Goal: Information Seeking & Learning: Learn about a topic

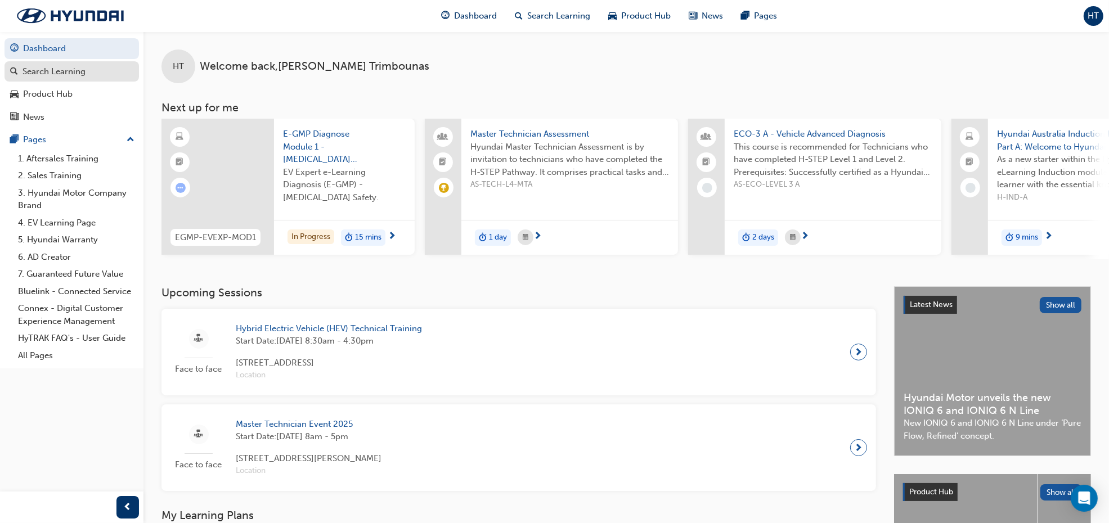
click at [68, 71] on div "Search Learning" at bounding box center [54, 71] width 63 height 13
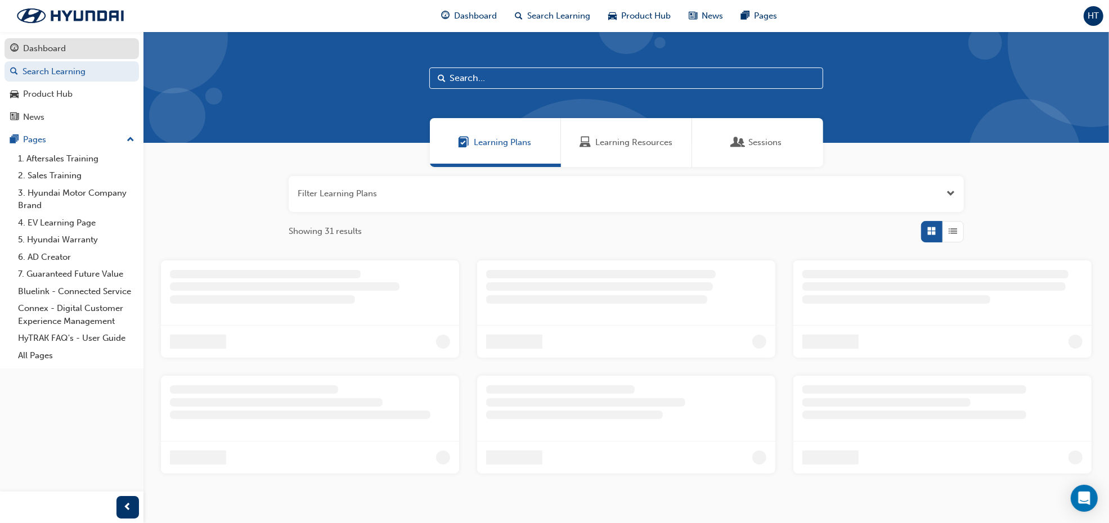
click at [24, 48] on div "Dashboard" at bounding box center [44, 48] width 43 height 13
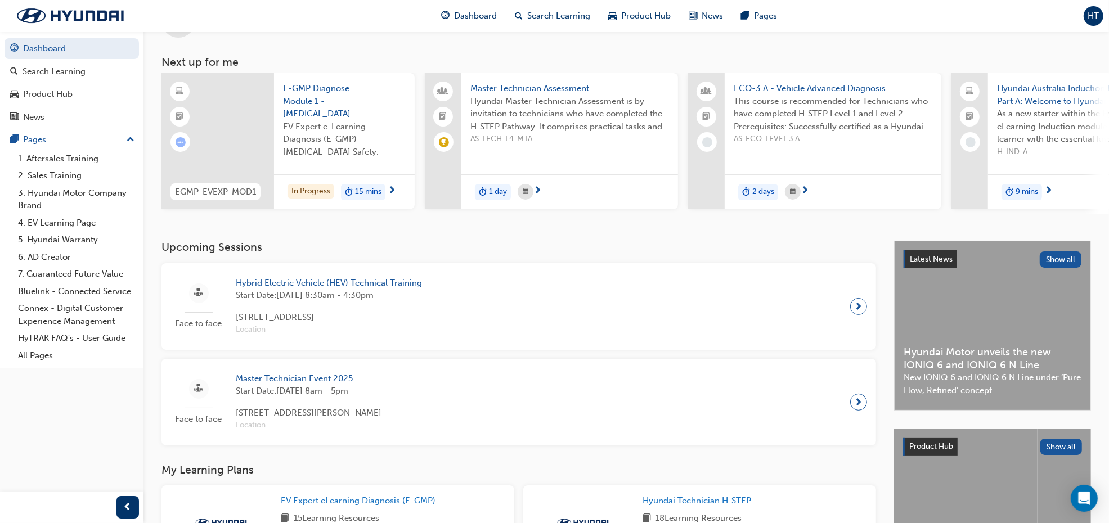
scroll to position [70, 0]
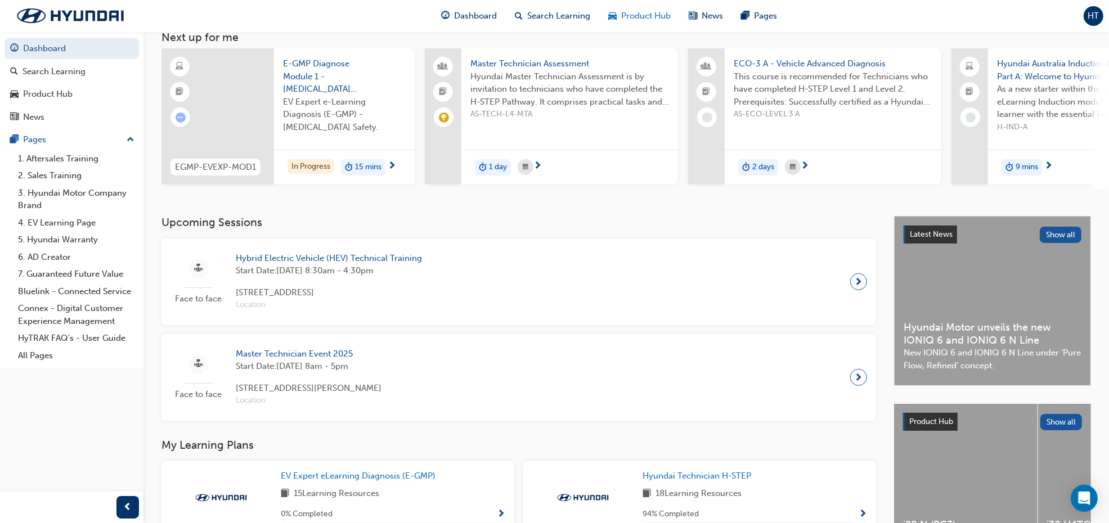
click at [646, 17] on span "Product Hub" at bounding box center [647, 16] width 50 height 13
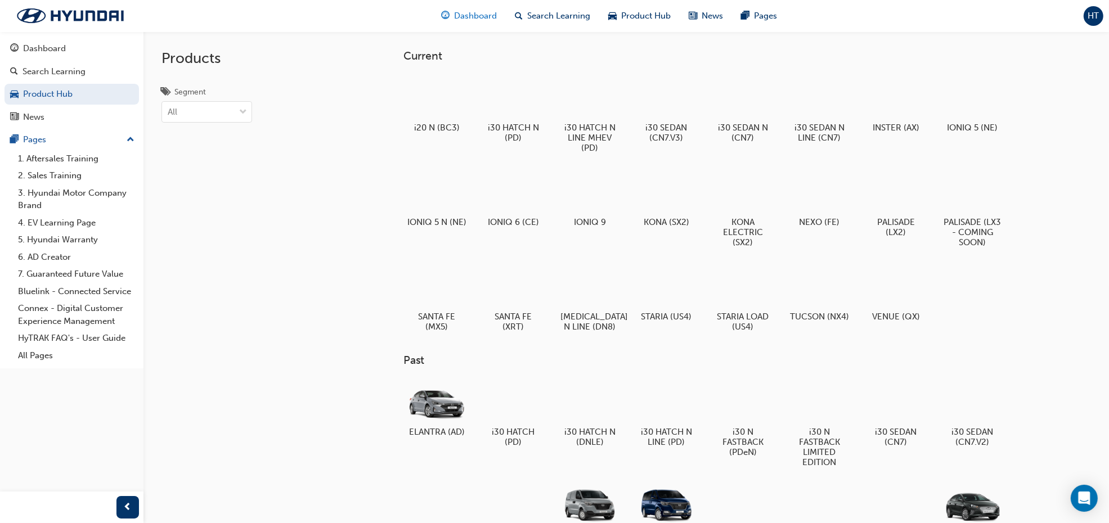
click at [448, 17] on span "guage-icon" at bounding box center [446, 16] width 8 height 14
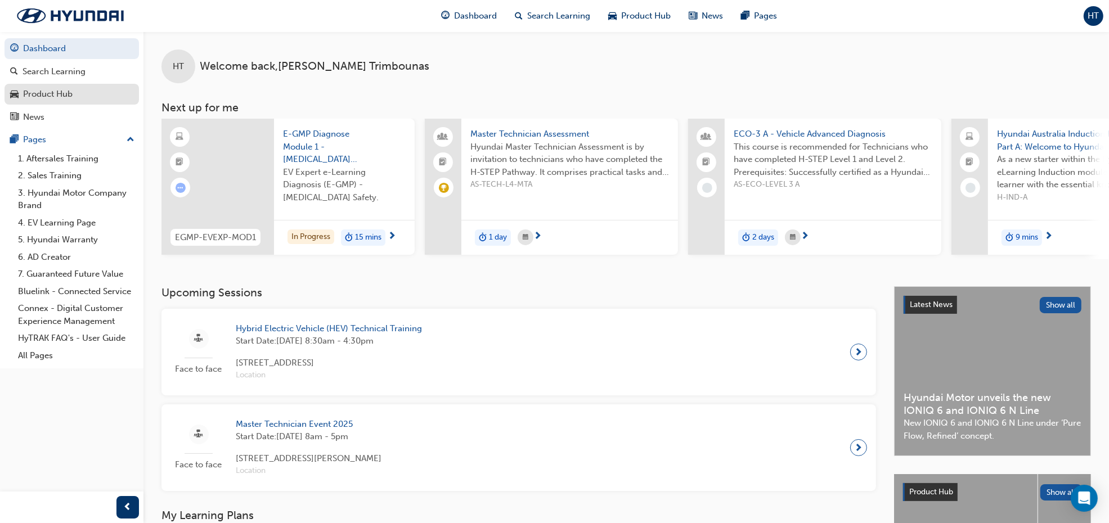
click at [88, 94] on div "Product Hub" at bounding box center [71, 94] width 123 height 14
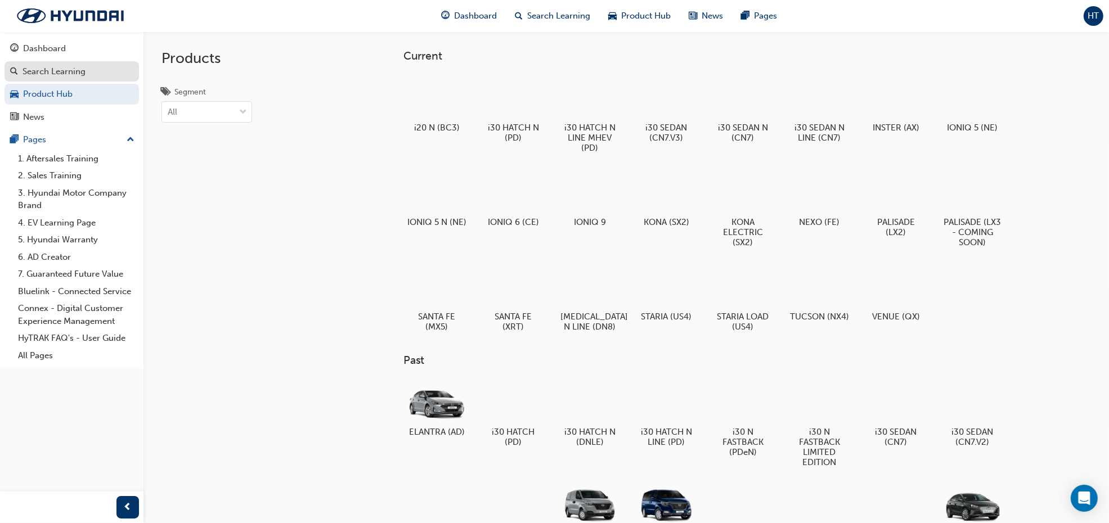
click at [60, 68] on div "Search Learning" at bounding box center [54, 71] width 63 height 13
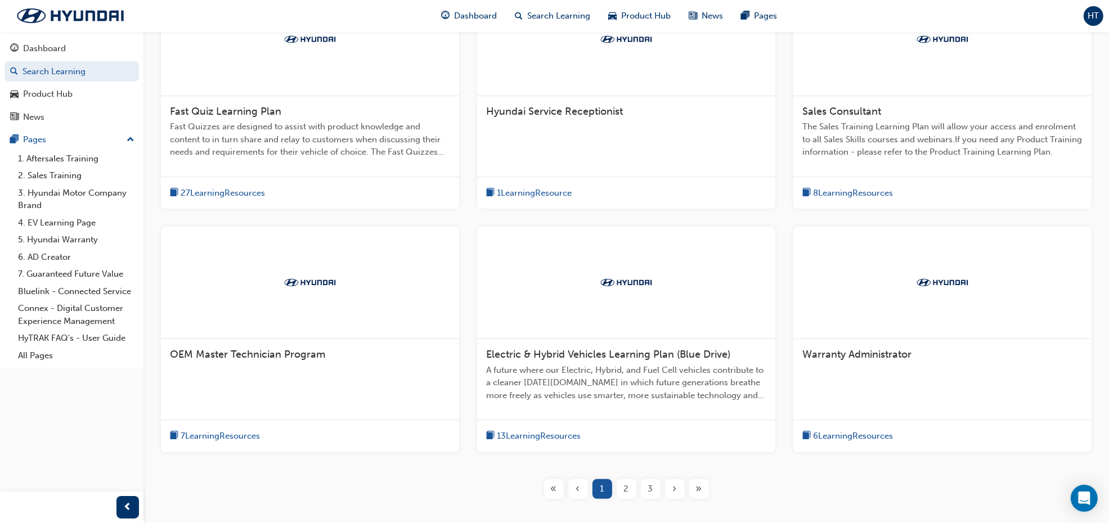
scroll to position [281, 0]
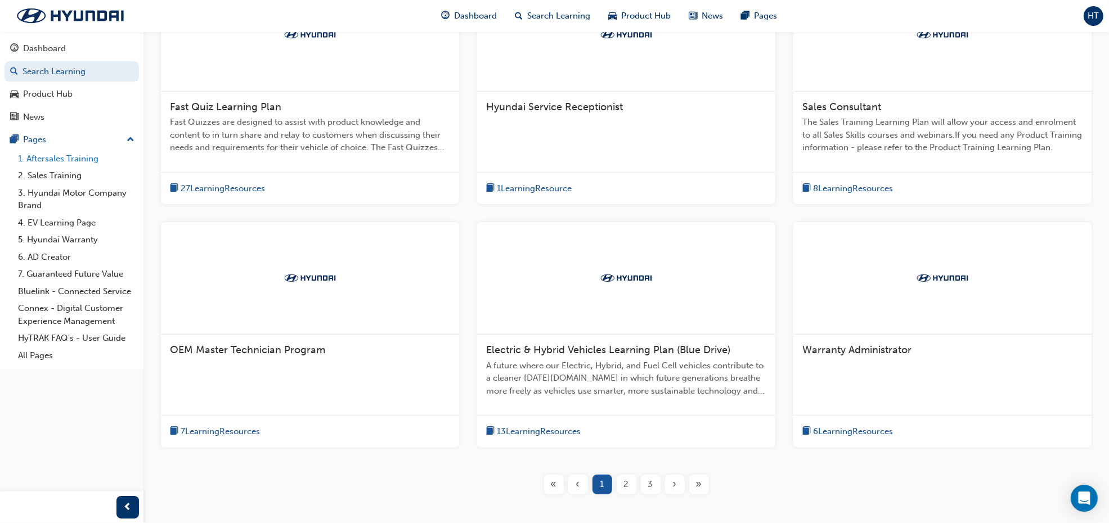
click at [72, 158] on link "1. Aftersales Training" at bounding box center [76, 158] width 125 height 17
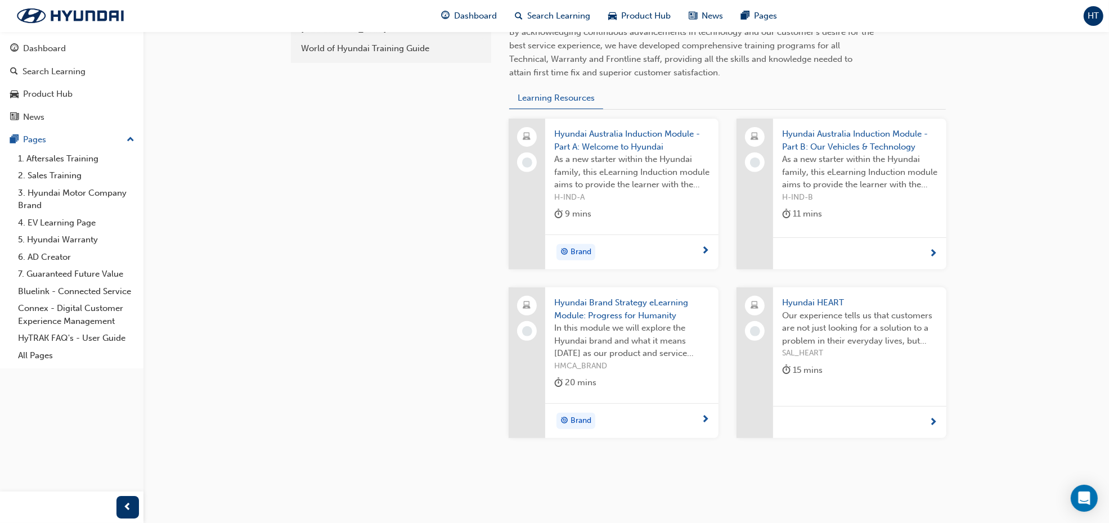
scroll to position [417, 0]
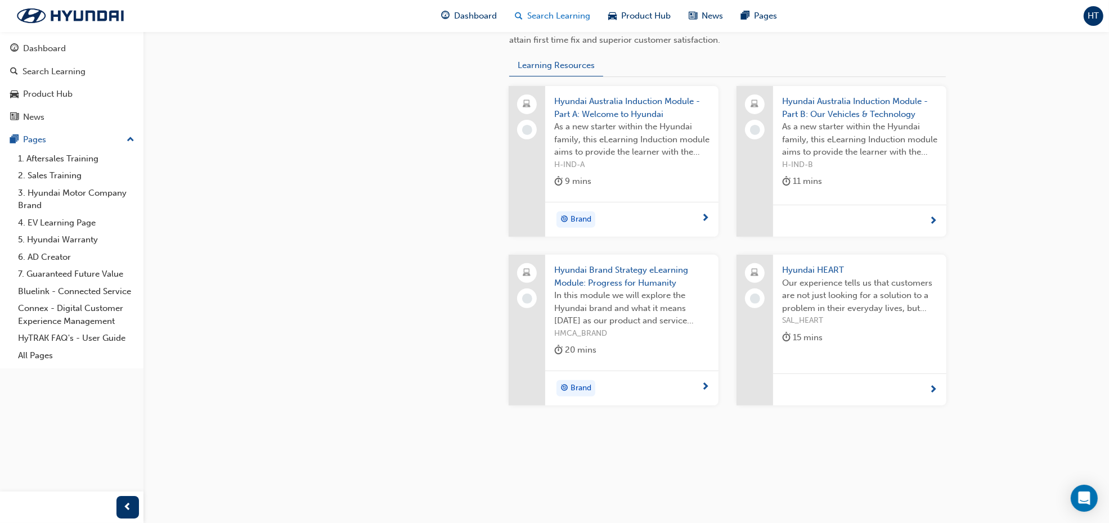
click at [572, 17] on span "Search Learning" at bounding box center [559, 16] width 63 height 13
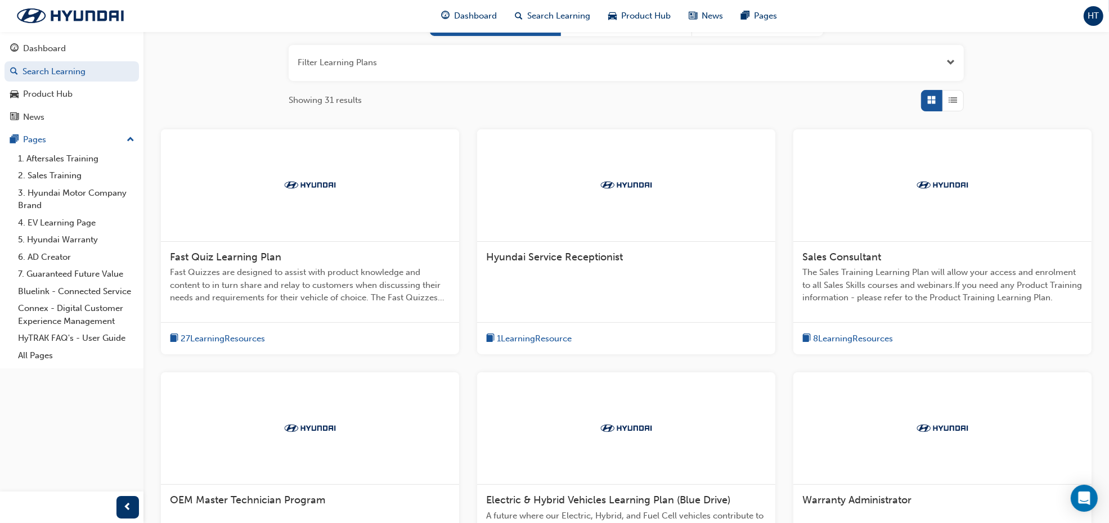
scroll to position [141, 0]
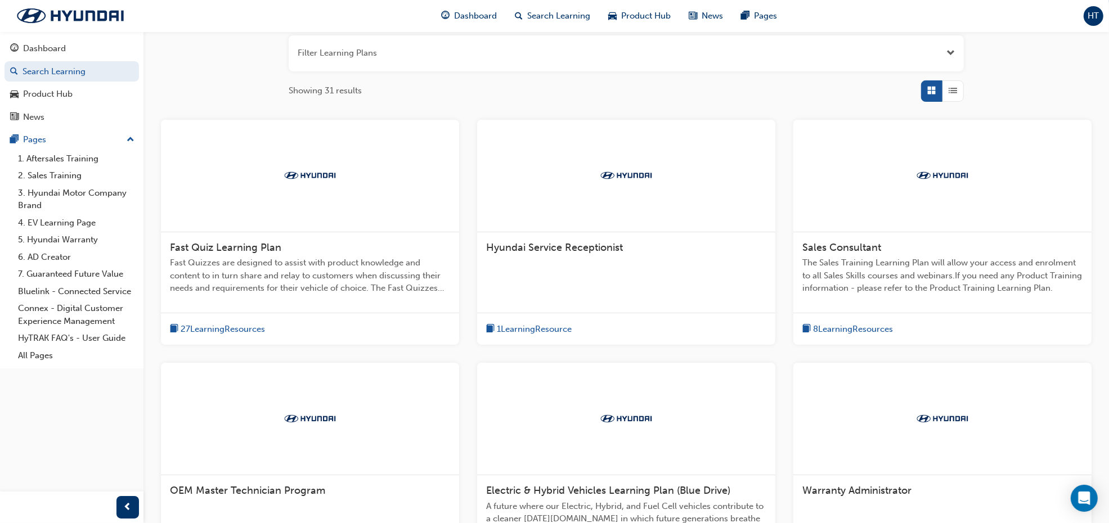
click at [1098, 21] on span "HT" at bounding box center [1093, 16] width 11 height 13
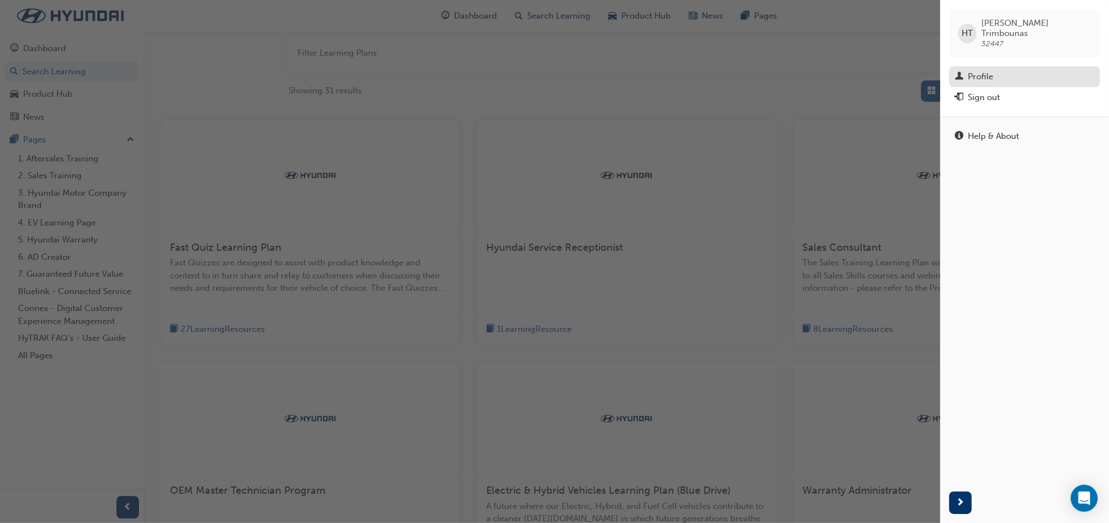
click at [983, 70] on div "Profile" at bounding box center [980, 76] width 25 height 13
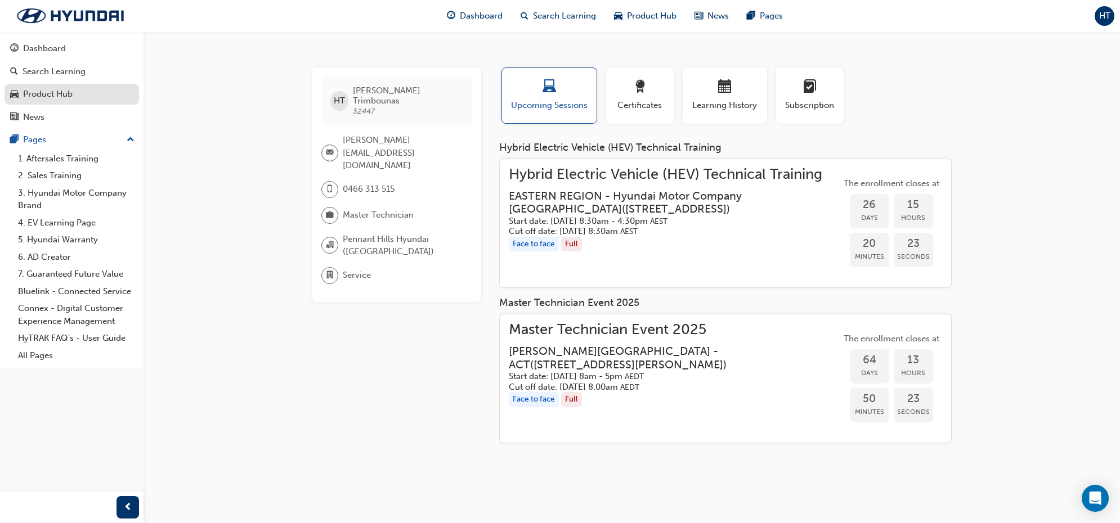
click at [71, 96] on div "Product Hub" at bounding box center [48, 94] width 50 height 13
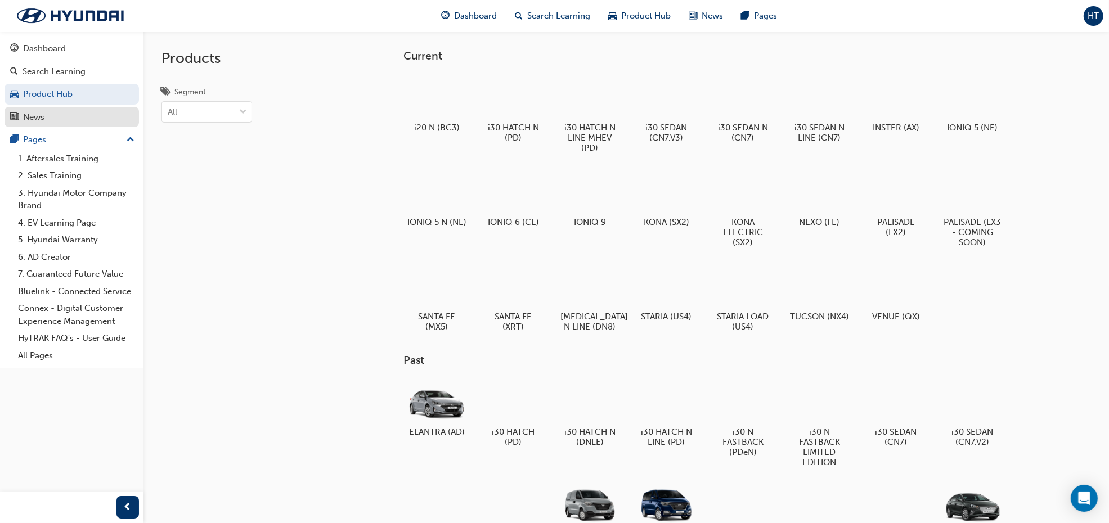
click at [82, 120] on div "News" at bounding box center [71, 117] width 123 height 14
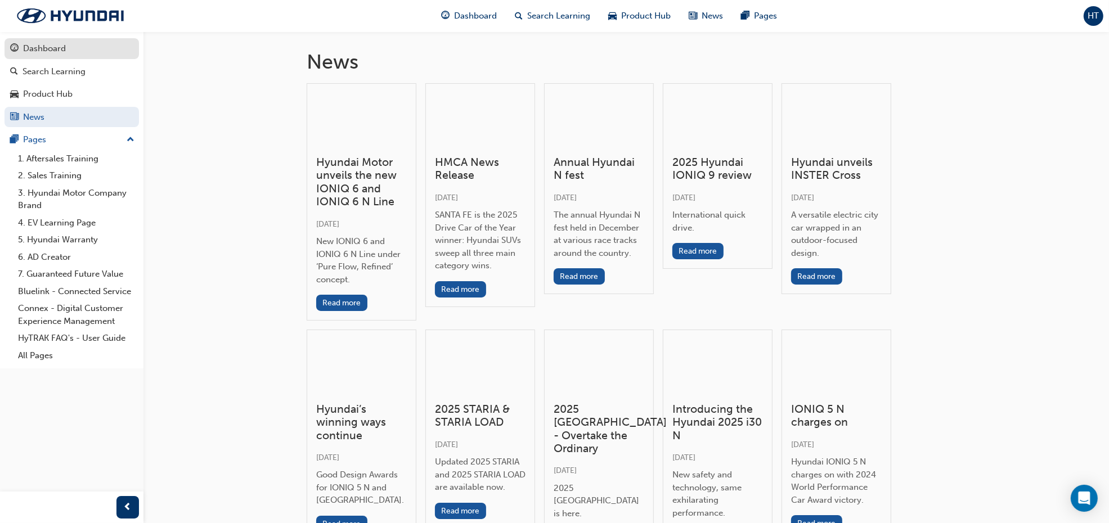
click at [57, 45] on div "Dashboard" at bounding box center [44, 48] width 43 height 13
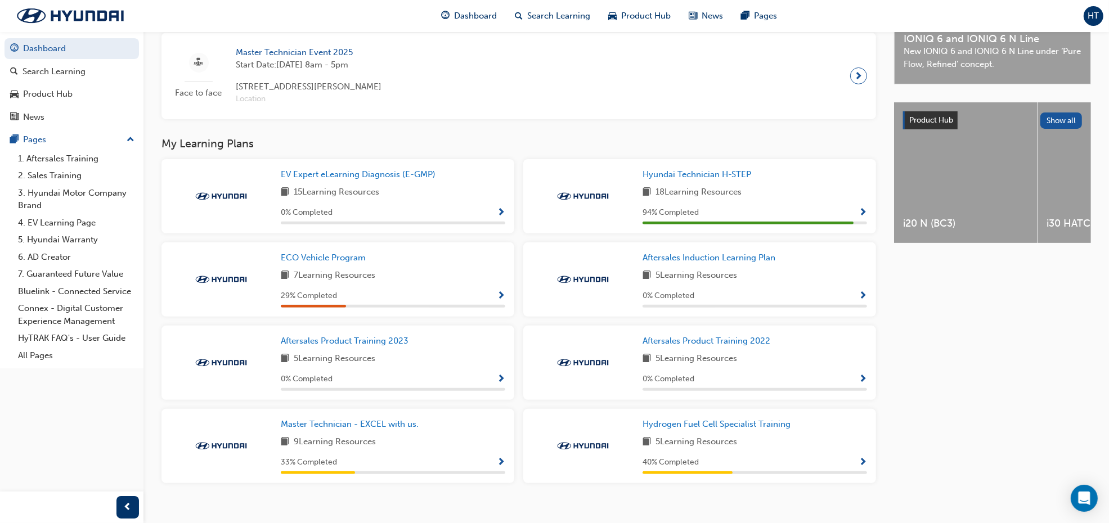
scroll to position [391, 0]
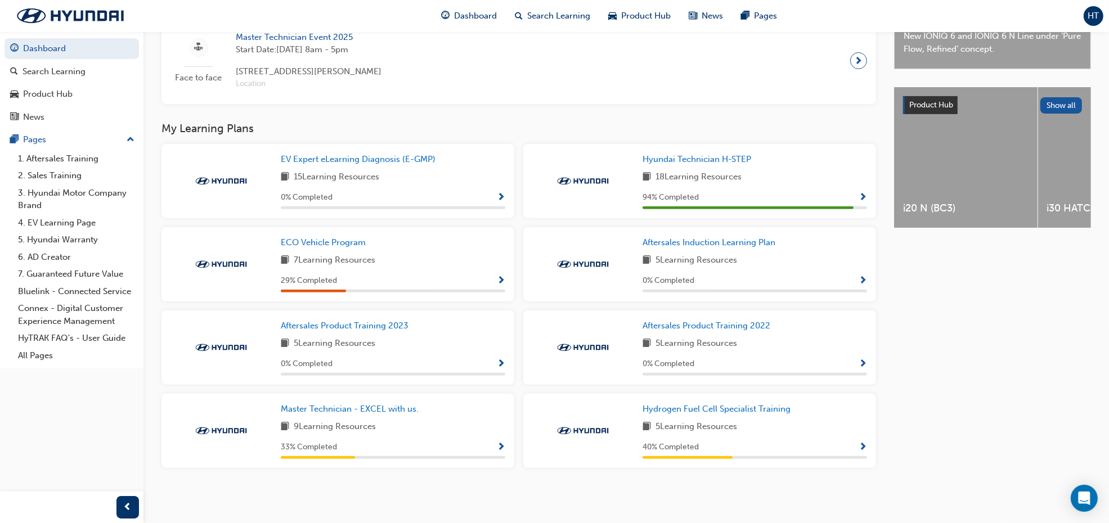
click at [461, 182] on div "15 Learning Resources" at bounding box center [393, 177] width 224 height 14
click at [453, 200] on div "0 % Completed" at bounding box center [393, 198] width 224 height 14
click at [501, 195] on span "Show Progress" at bounding box center [501, 198] width 8 height 10
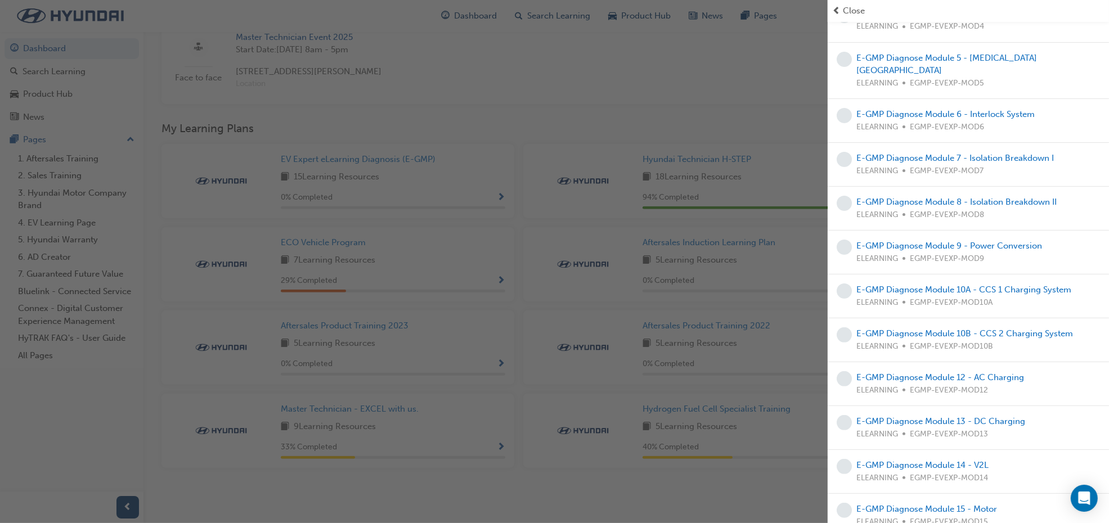
scroll to position [259, 0]
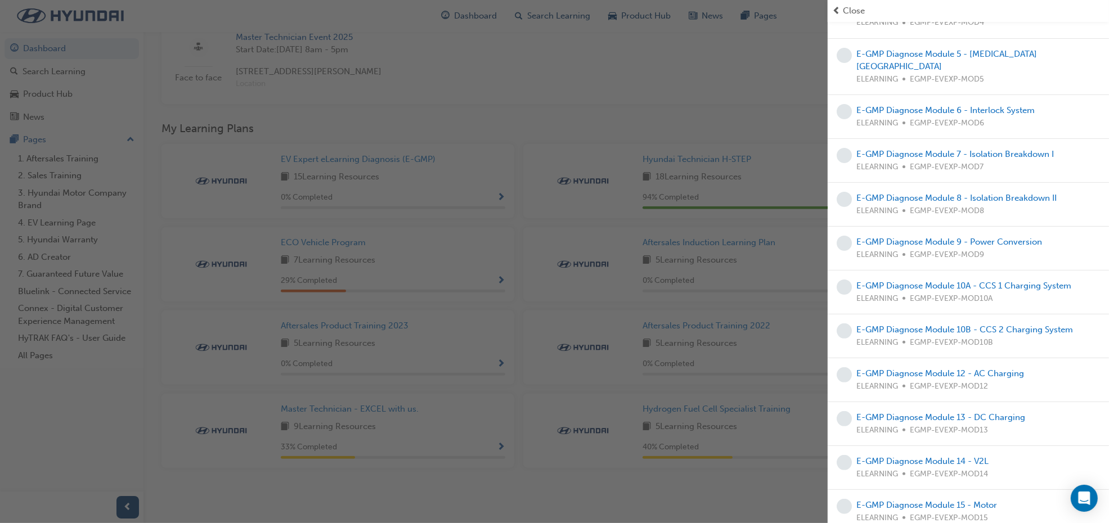
click at [544, 111] on div "button" at bounding box center [414, 261] width 828 height 523
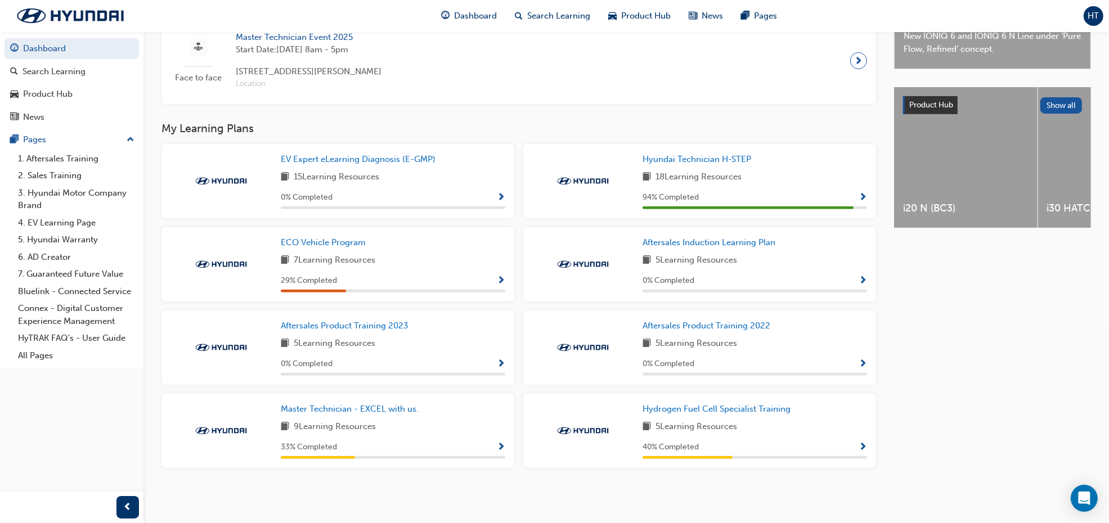
click at [494, 280] on div "29 % Completed" at bounding box center [393, 281] width 224 height 14
click at [502, 278] on span "Show Progress" at bounding box center [501, 281] width 8 height 10
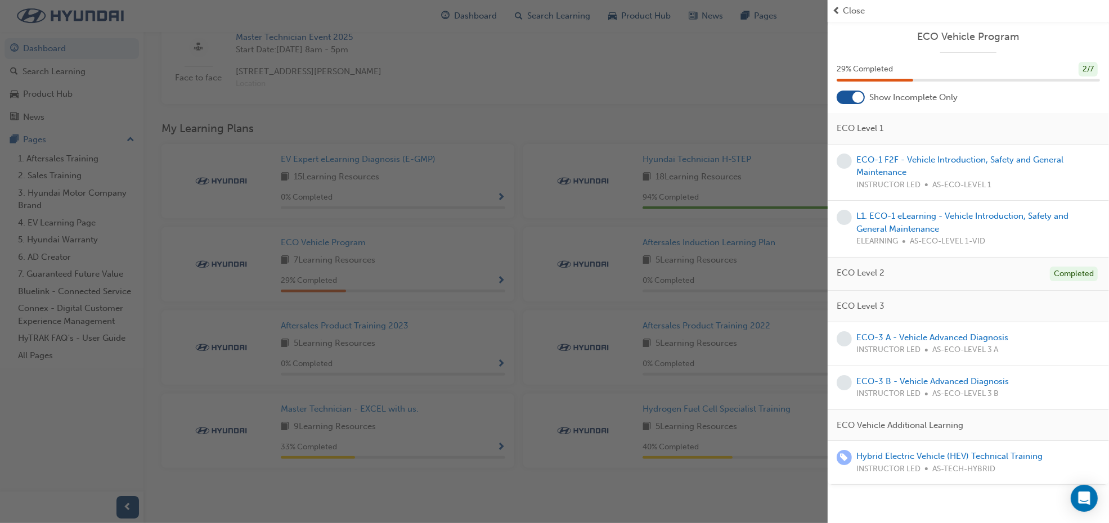
click at [549, 299] on div "button" at bounding box center [414, 261] width 828 height 523
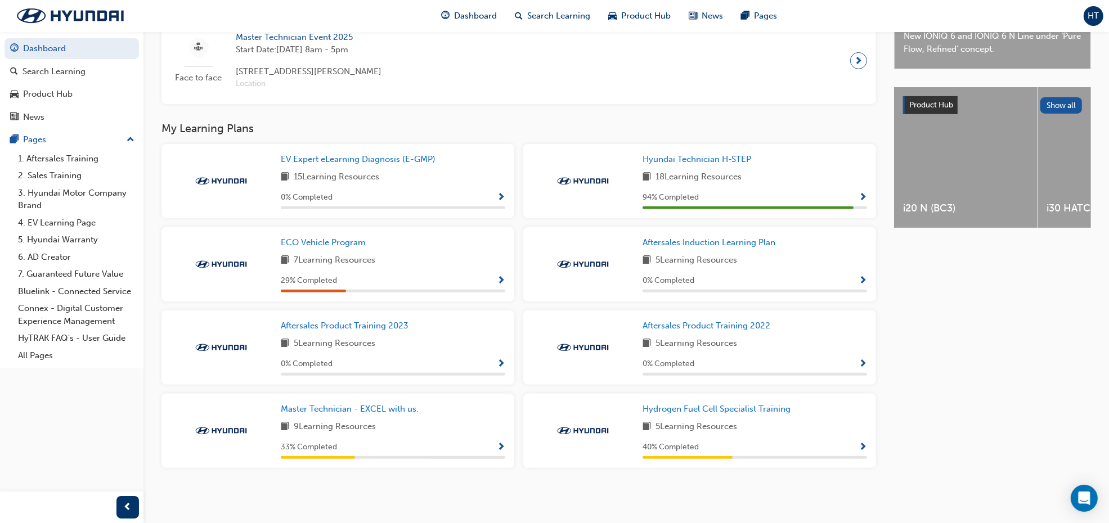
click at [493, 280] on div "29 % Completed" at bounding box center [393, 281] width 224 height 14
click at [502, 284] on span "Show Progress" at bounding box center [501, 281] width 8 height 10
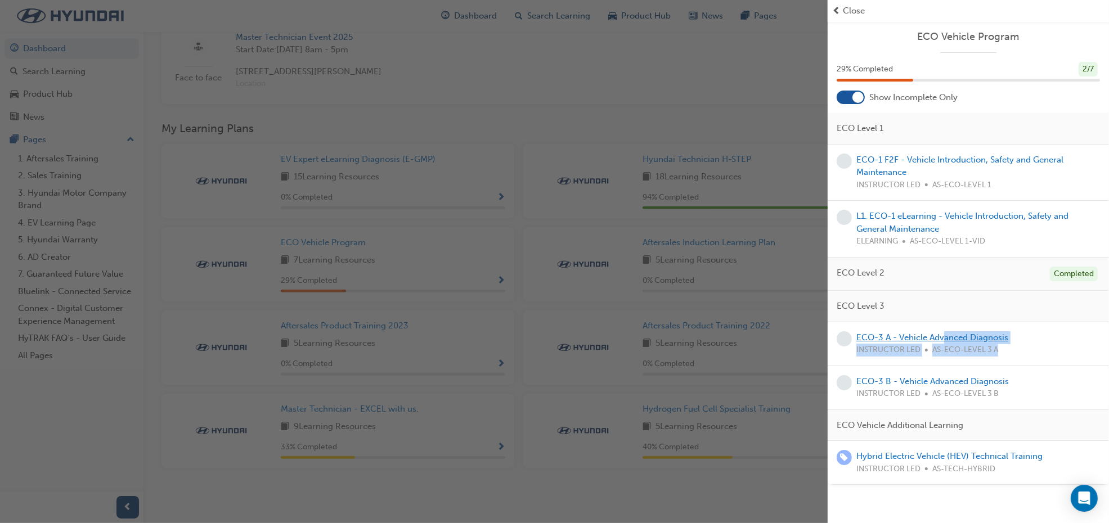
drag, startPoint x: 1041, startPoint y: 351, endPoint x: 942, endPoint y: 342, distance: 98.8
click at [942, 342] on div "ECO-3 A - Vehicle Advanced Diagnosis INSTRUCTOR LED AS-ECO-LEVEL 3 A" at bounding box center [968, 343] width 263 height 25
drag, startPoint x: 942, startPoint y: 342, endPoint x: 909, endPoint y: 240, distance: 107.8
click at [912, 274] on div "ECO Level 2 Completed" at bounding box center [968, 275] width 281 height 34
drag, startPoint x: 922, startPoint y: 284, endPoint x: 850, endPoint y: 280, distance: 71.6
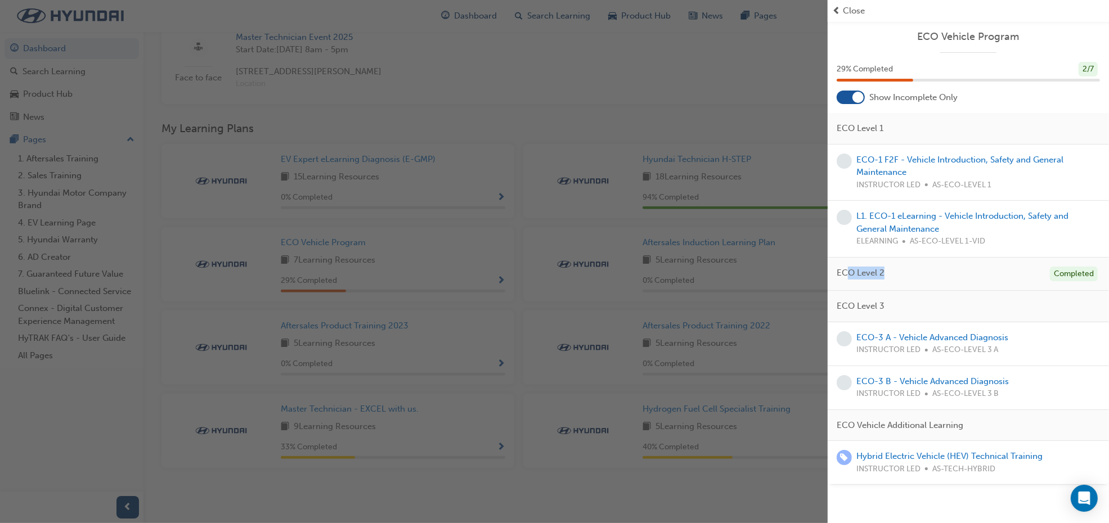
click at [850, 280] on div "ECO Level 2 Completed" at bounding box center [968, 275] width 281 height 34
drag, startPoint x: 850, startPoint y: 280, endPoint x: 960, endPoint y: 266, distance: 110.6
click at [960, 266] on div "ECO Level 2 Completed" at bounding box center [968, 275] width 281 height 34
drag, startPoint x: 1071, startPoint y: 464, endPoint x: 855, endPoint y: 452, distance: 215.8
click at [855, 452] on div "Hybrid Electric Vehicle (HEV) Technical Training INSTRUCTOR LED AS-TECH-HYBRID" at bounding box center [968, 462] width 263 height 25
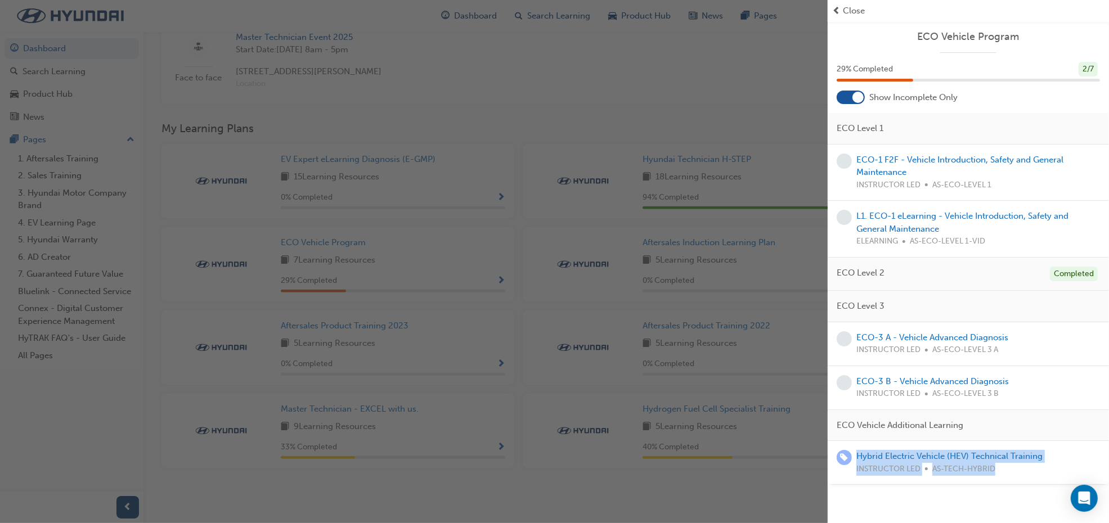
drag, startPoint x: 855, startPoint y: 452, endPoint x: 1023, endPoint y: 475, distance: 169.3
click at [1023, 475] on div "INSTRUCTOR LED AS-TECH-HYBRID" at bounding box center [949, 469] width 186 height 13
drag, startPoint x: 902, startPoint y: 280, endPoint x: 842, endPoint y: 264, distance: 62.1
click at [842, 264] on div "ECO Level 2 Completed" at bounding box center [968, 275] width 281 height 34
drag, startPoint x: 842, startPoint y: 264, endPoint x: 943, endPoint y: 270, distance: 101.4
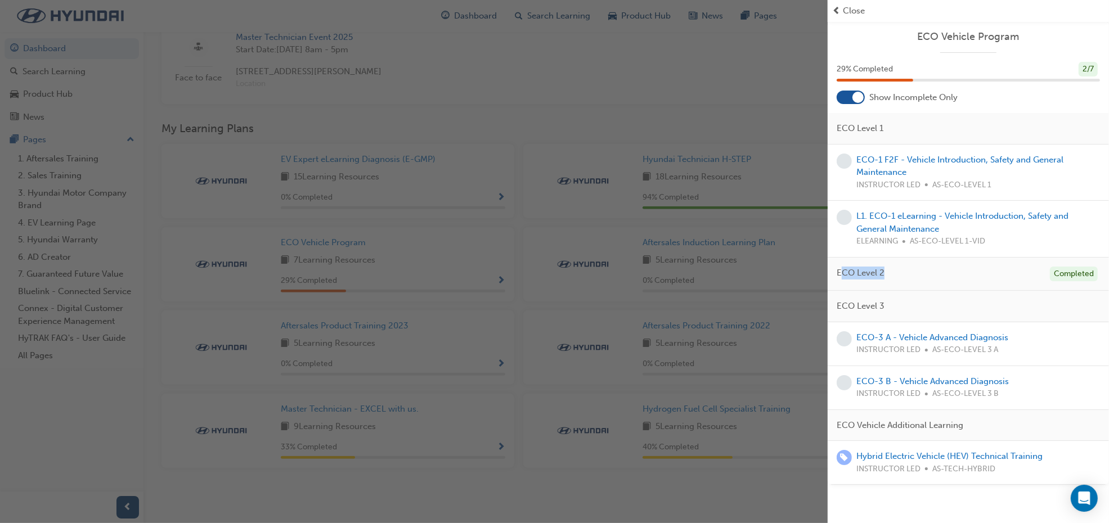
click at [941, 270] on div "ECO Level 2 Completed" at bounding box center [968, 275] width 281 height 34
drag, startPoint x: 949, startPoint y: 282, endPoint x: 839, endPoint y: 257, distance: 112.6
click at [839, 257] on div "ECO Level 1 ECO-1 F2F - Vehicle Introduction, Safety and General Maintenance IN…" at bounding box center [968, 299] width 281 height 372
drag, startPoint x: 839, startPoint y: 257, endPoint x: 956, endPoint y: 257, distance: 117.6
click at [963, 258] on div "ECO Level 1 ECO-1 F2F - Vehicle Introduction, Safety and General Maintenance IN…" at bounding box center [968, 299] width 281 height 372
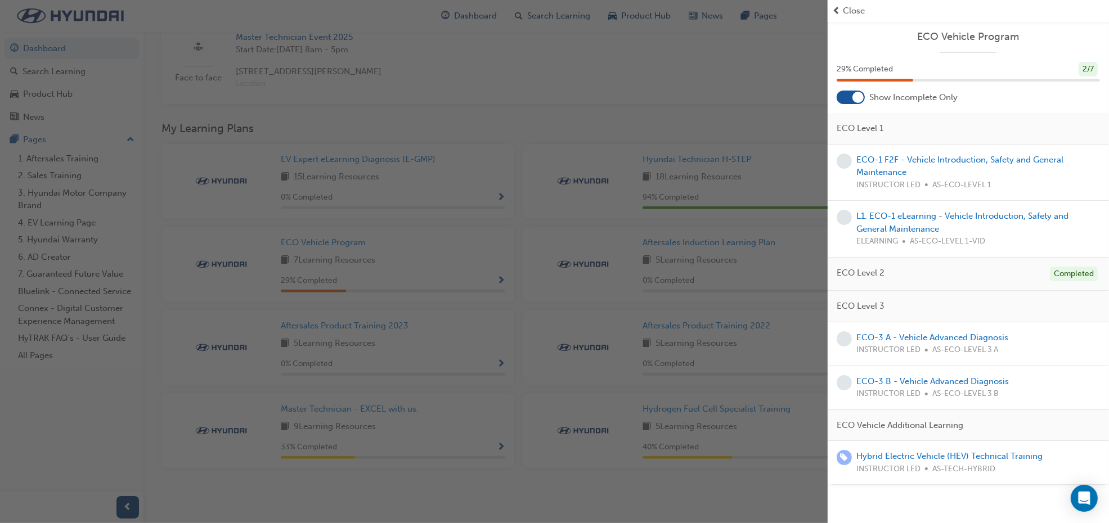
click at [994, 267] on div "ECO Level 2 Completed" at bounding box center [968, 275] width 281 height 34
drag, startPoint x: 1016, startPoint y: 183, endPoint x: 896, endPoint y: 173, distance: 120.3
click at [896, 173] on div "ECO-1 F2F - Vehicle Introduction, Safety and General Maintenance INSTRUCTOR LED…" at bounding box center [978, 173] width 244 height 38
drag, startPoint x: 896, startPoint y: 173, endPoint x: 1022, endPoint y: 183, distance: 127.0
click at [1022, 183] on div "INSTRUCTOR LED AS-ECO-LEVEL 1" at bounding box center [978, 185] width 244 height 13
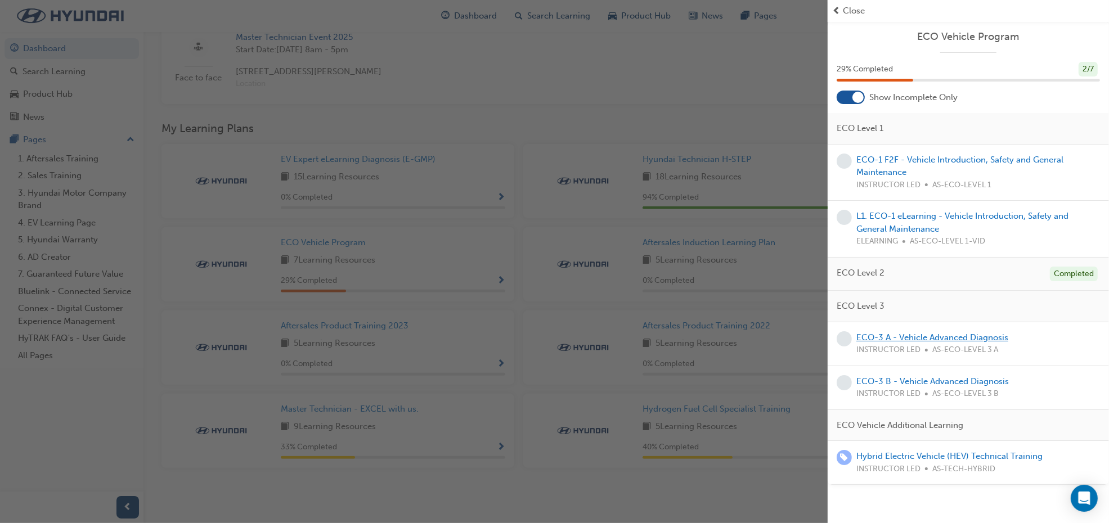
click at [951, 338] on link "ECO-3 A - Vehicle Advanced Diagnosis" at bounding box center [932, 337] width 152 height 10
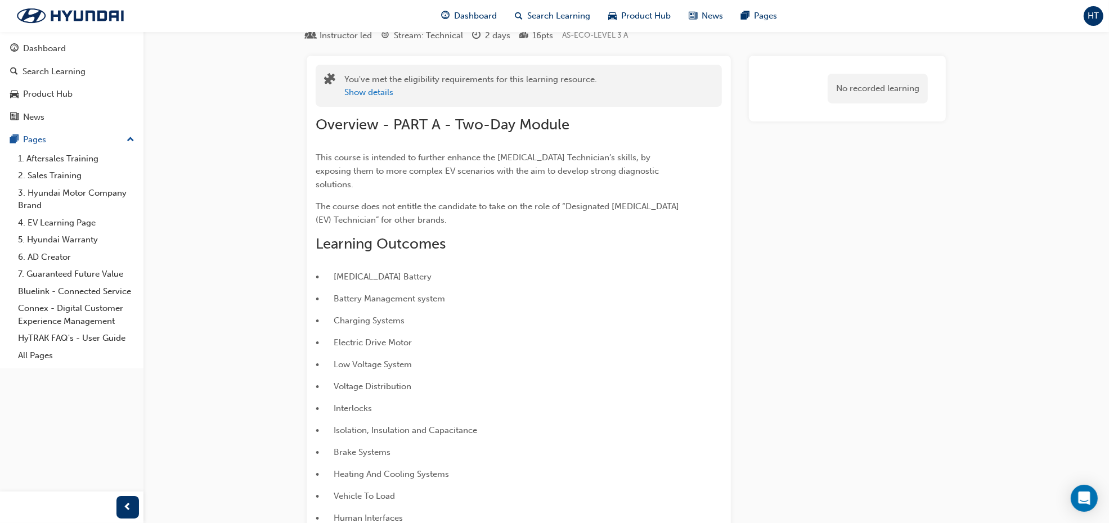
scroll to position [70, 0]
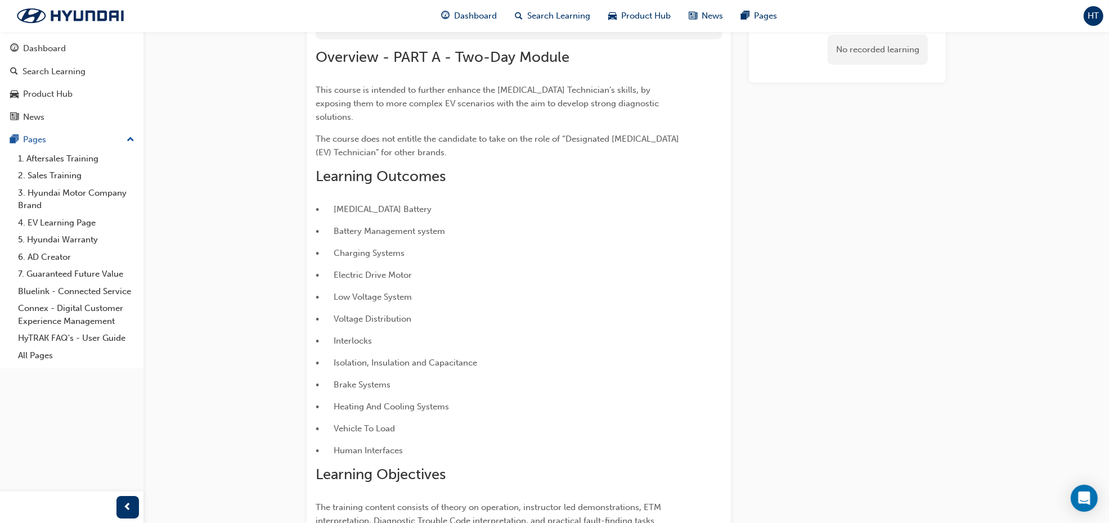
scroll to position [141, 0]
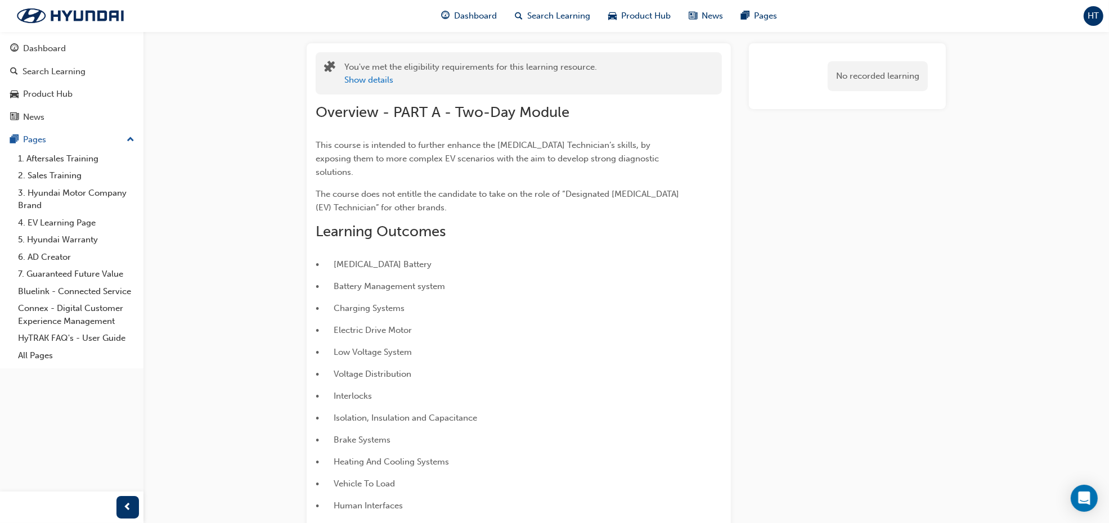
scroll to position [0, 0]
